Goal: Answer question/provide support

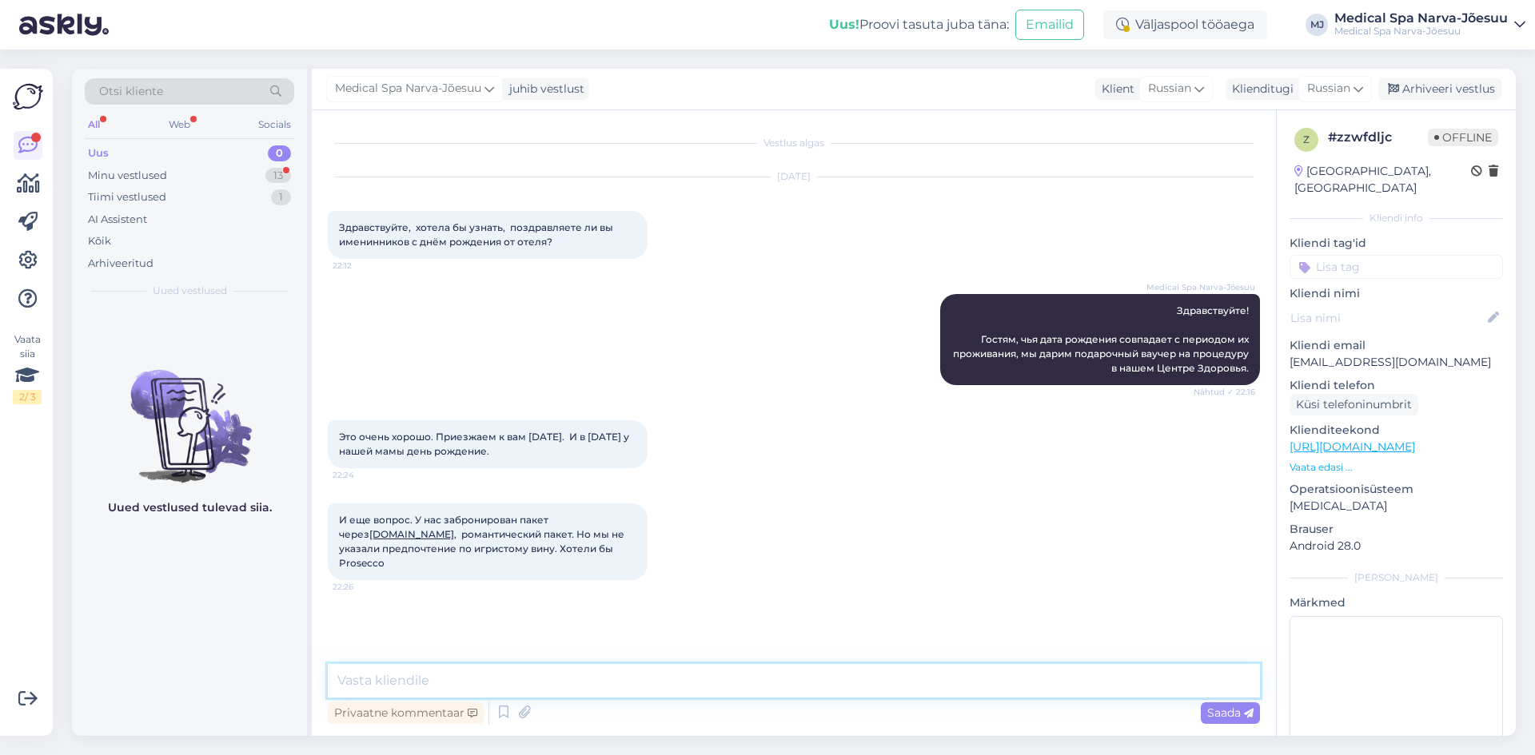
click at [514, 683] on textarea at bounding box center [794, 681] width 932 height 34
click at [667, 675] on textarea "Мы добавили в примечание к бронированию" at bounding box center [794, 681] width 932 height 34
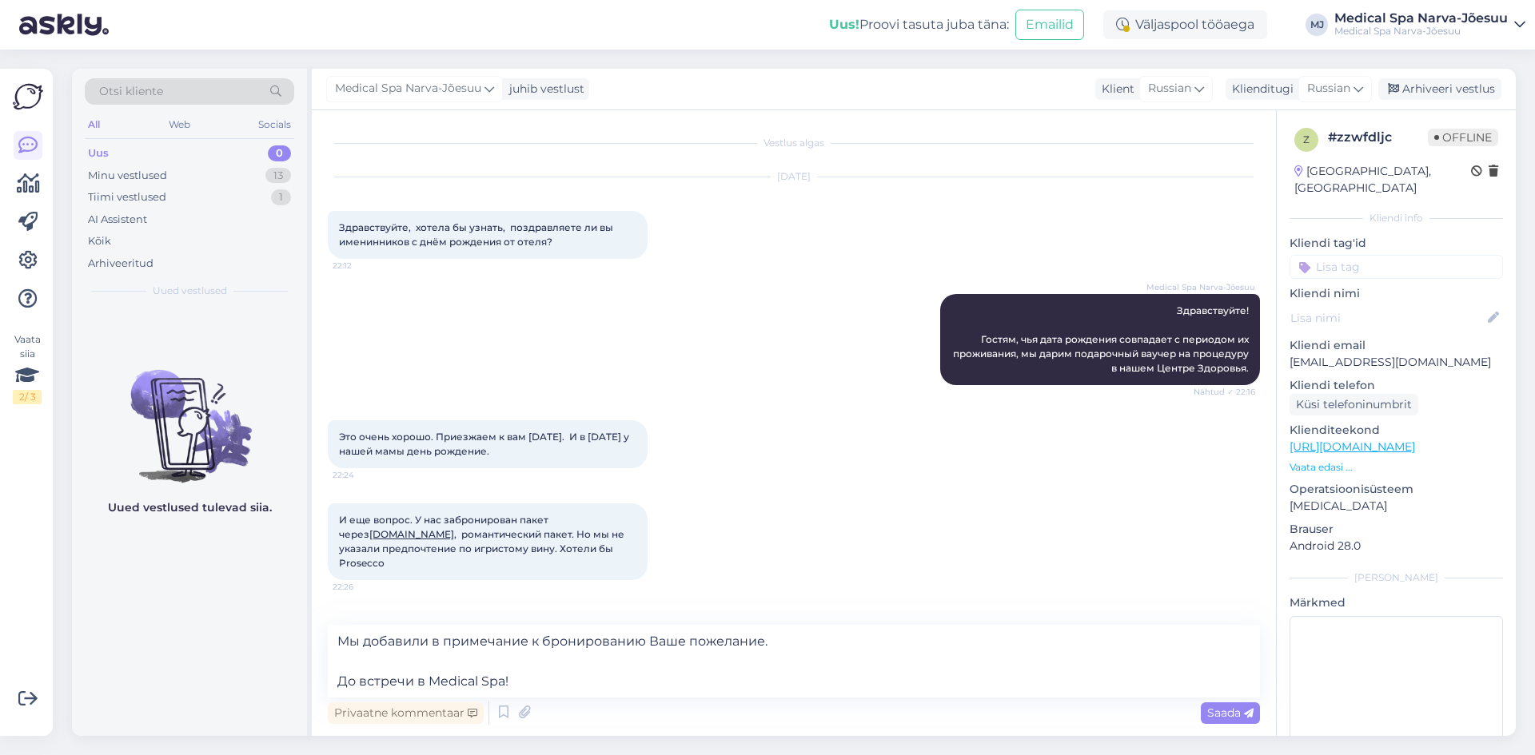
drag, startPoint x: 557, startPoint y: 550, endPoint x: 561, endPoint y: 568, distance: 18.8
click at [561, 568] on div "И еще вопрос. У нас забронирован пакет через [DOMAIN_NAME] , романтический паке…" at bounding box center [488, 542] width 320 height 77
copy span "Хотели бы Prosecco"
click at [495, 567] on div "И еще вопрос. У нас забронирован пакет через [DOMAIN_NAME] , романтический паке…" at bounding box center [488, 542] width 320 height 77
click at [600, 679] on textarea "Мы добавили в примечание к бронированию Ваше пожелание. До встречи в Medical Sp…" at bounding box center [794, 661] width 932 height 73
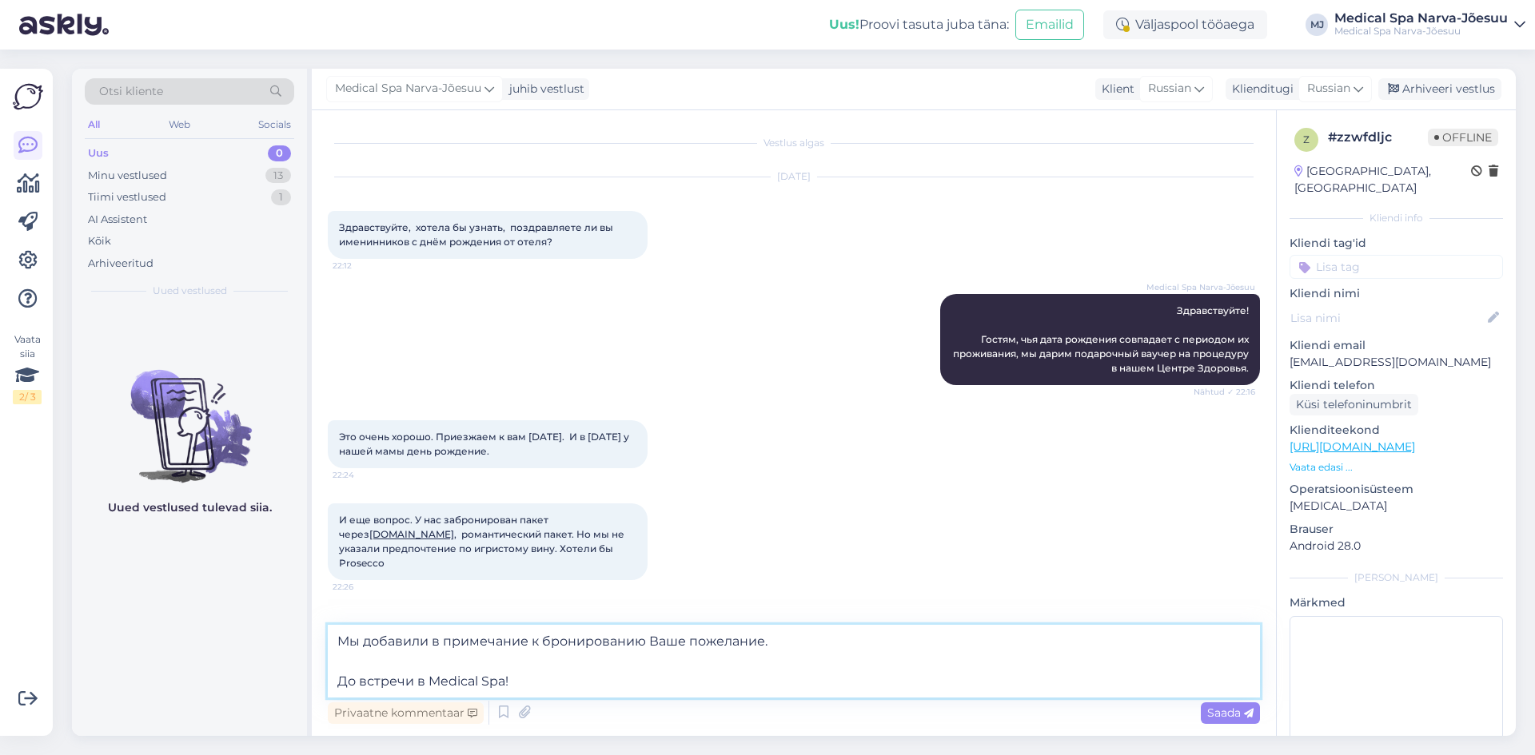
drag, startPoint x: 763, startPoint y: 642, endPoint x: 699, endPoint y: 642, distance: 63.2
click at [699, 642] on textarea "Мы добавили в примечание к бронированию Ваше пожелание. До встречи в Medical Sp…" at bounding box center [794, 661] width 932 height 73
type textarea "Мы добавили в примечание к бронированию Ваше предпочтение по вину. До встречи в…"
click at [1213, 715] on span "Saada" at bounding box center [1230, 713] width 46 height 14
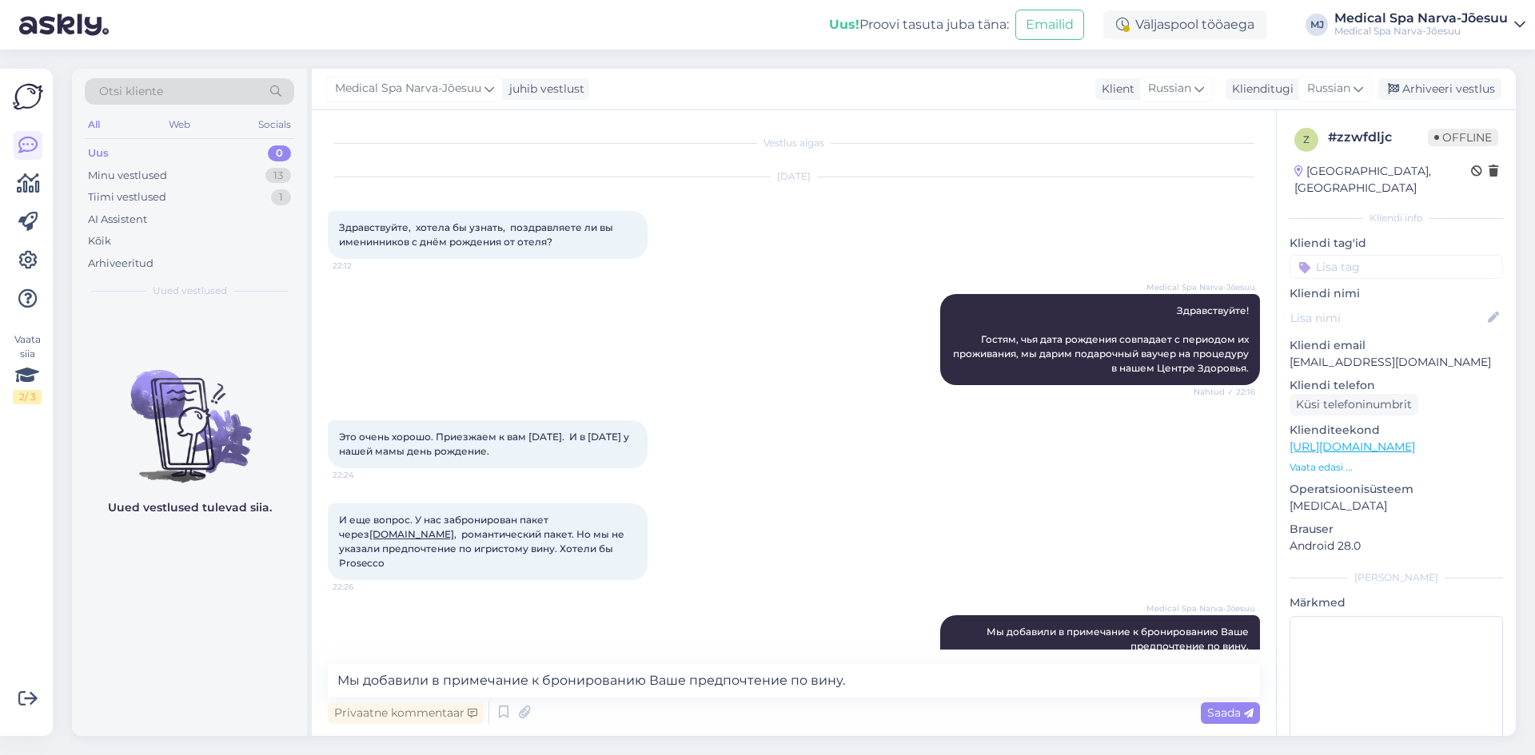
scroll to position [60, 0]
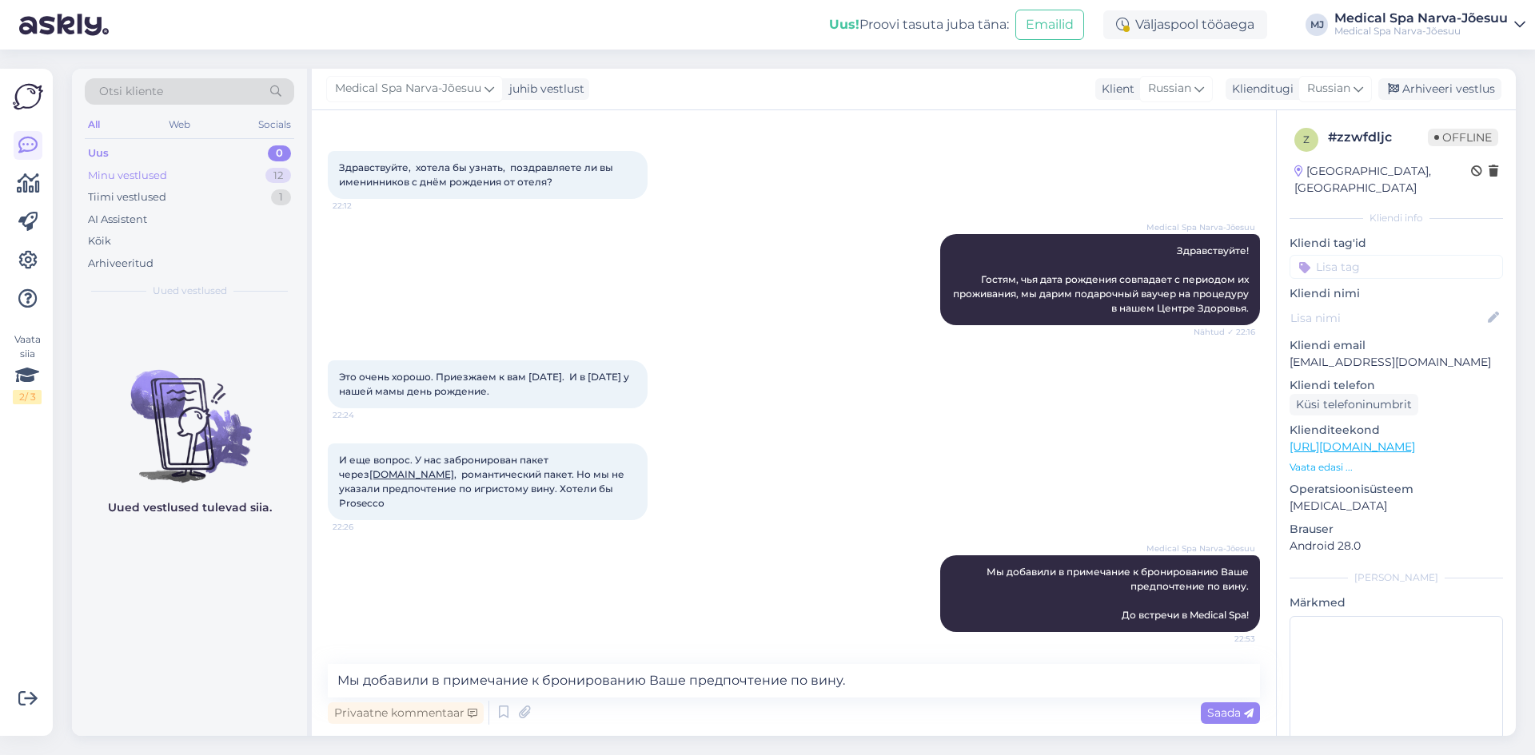
click at [179, 169] on div "Minu vestlused 12" at bounding box center [189, 176] width 209 height 22
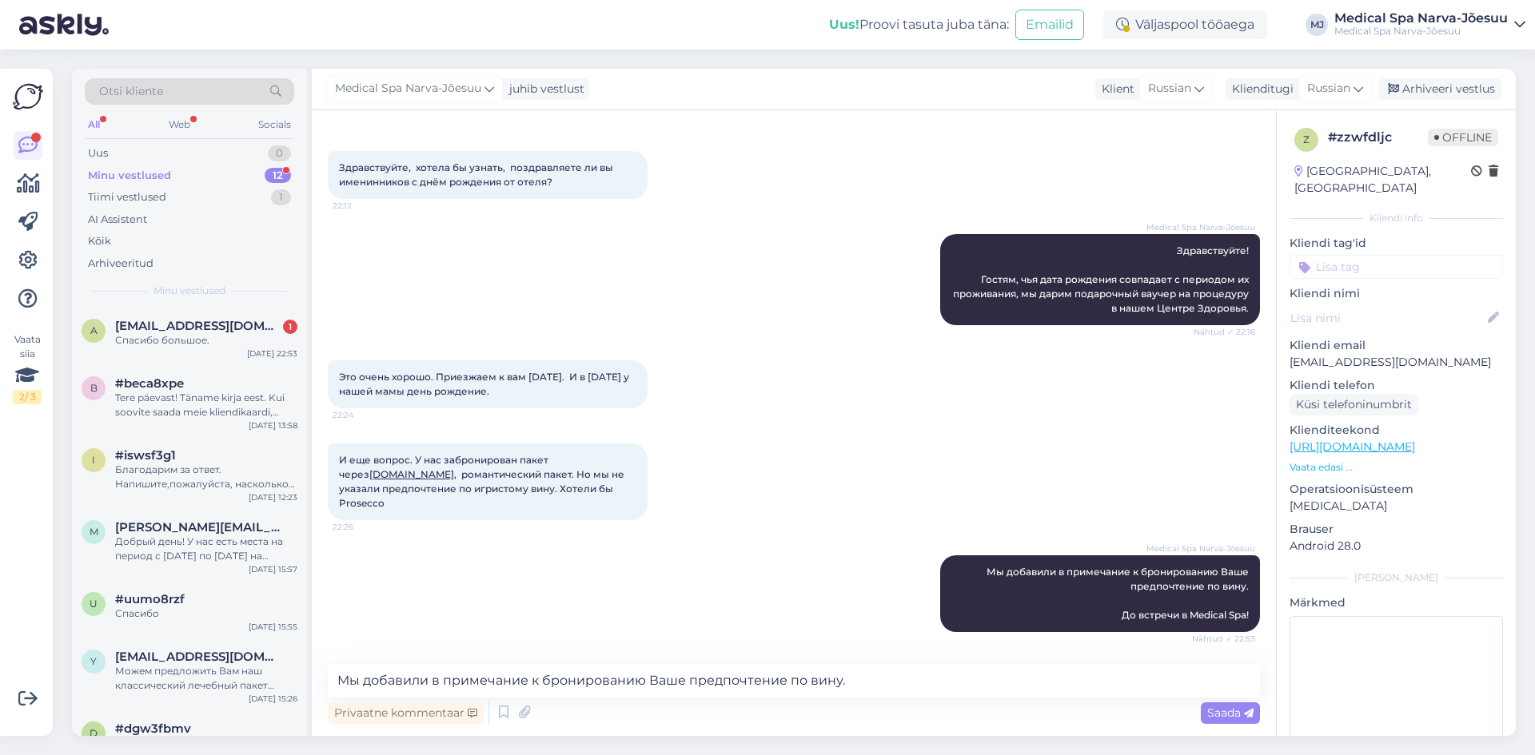
scroll to position [129, 0]
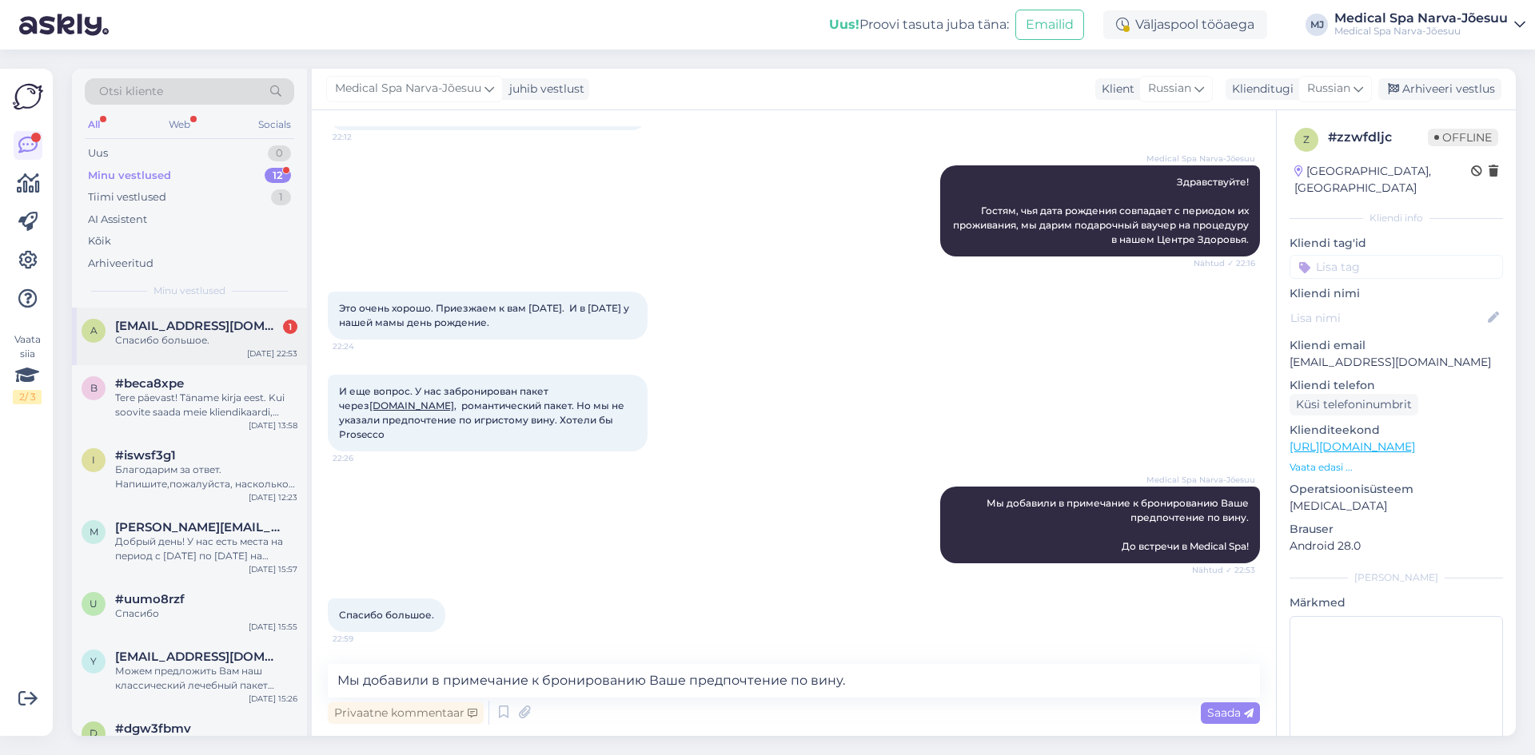
click at [226, 331] on span "[EMAIL_ADDRESS][DOMAIN_NAME]" at bounding box center [198, 326] width 166 height 14
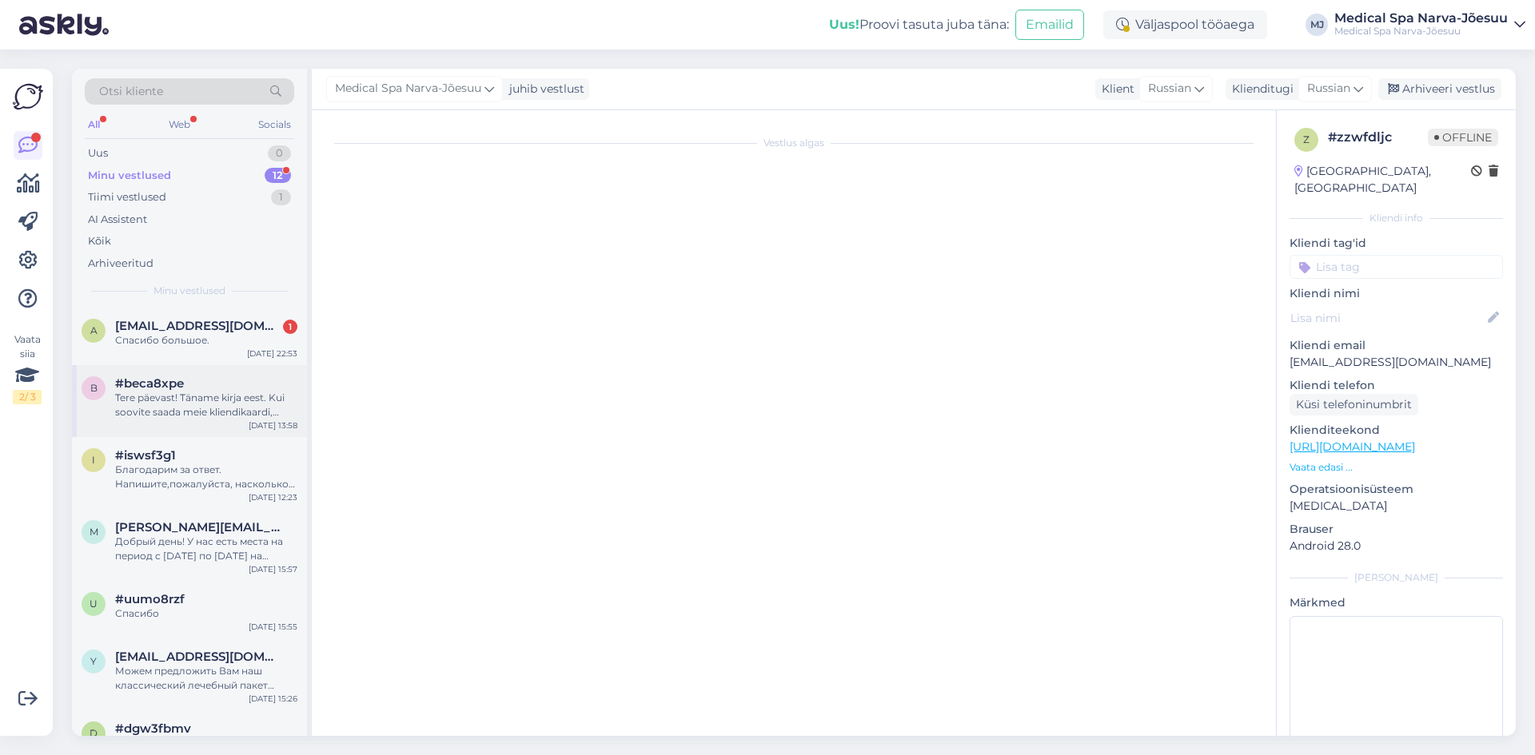
scroll to position [0, 0]
click at [207, 396] on div "Tere päevast! Täname kirja eest. Kui soovite saada meie kliendikaardi, saate [P…" at bounding box center [206, 405] width 182 height 29
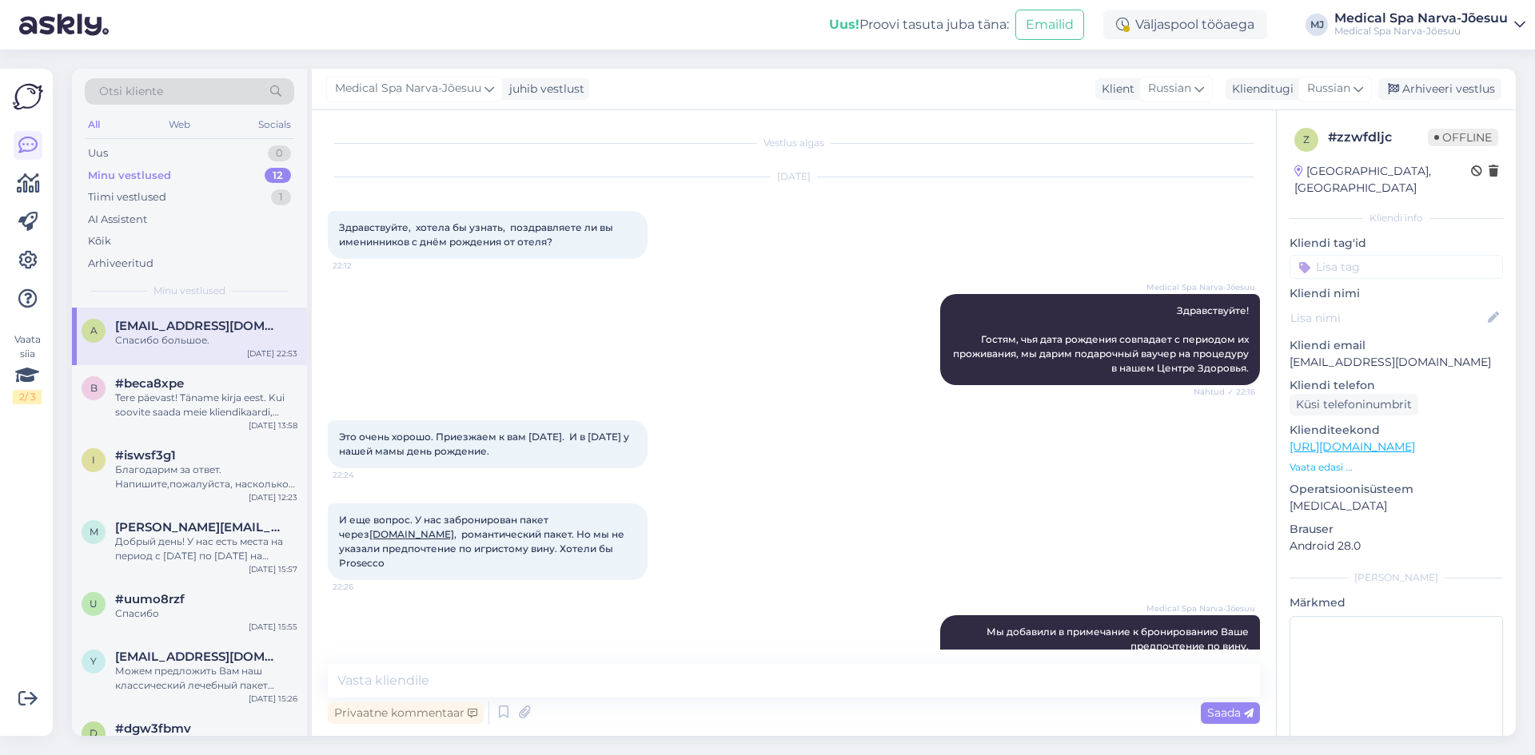
click at [207, 333] on span "[EMAIL_ADDRESS][DOMAIN_NAME]" at bounding box center [198, 326] width 166 height 14
